Goal: Task Accomplishment & Management: Manage account settings

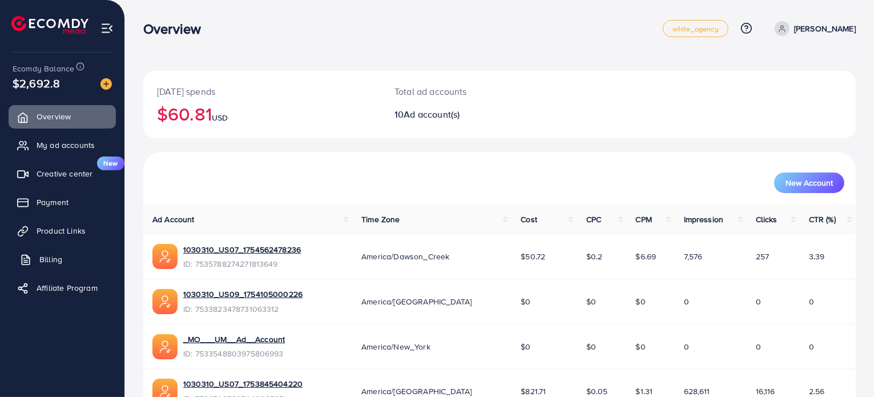
click at [62, 257] on span "Billing" at bounding box center [50, 258] width 23 height 11
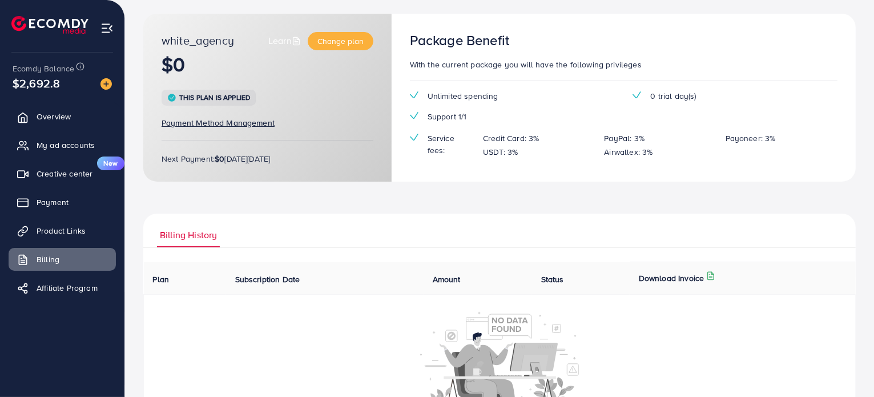
scroll to position [117, 0]
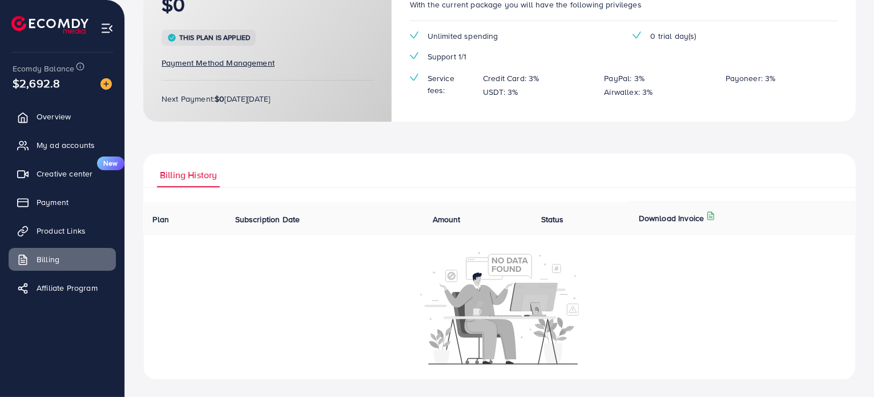
click at [269, 219] on span "Subscription Date" at bounding box center [267, 218] width 65 height 11
click at [84, 198] on link "Payment" at bounding box center [62, 202] width 107 height 23
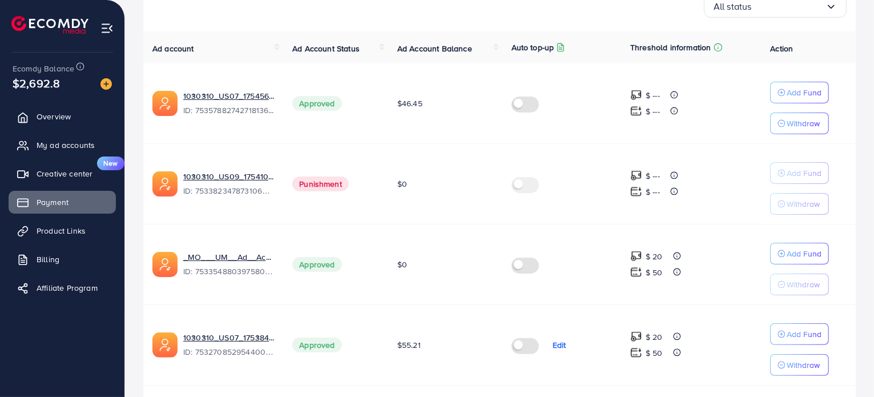
scroll to position [228, 0]
